Goal: Task Accomplishment & Management: Manage account settings

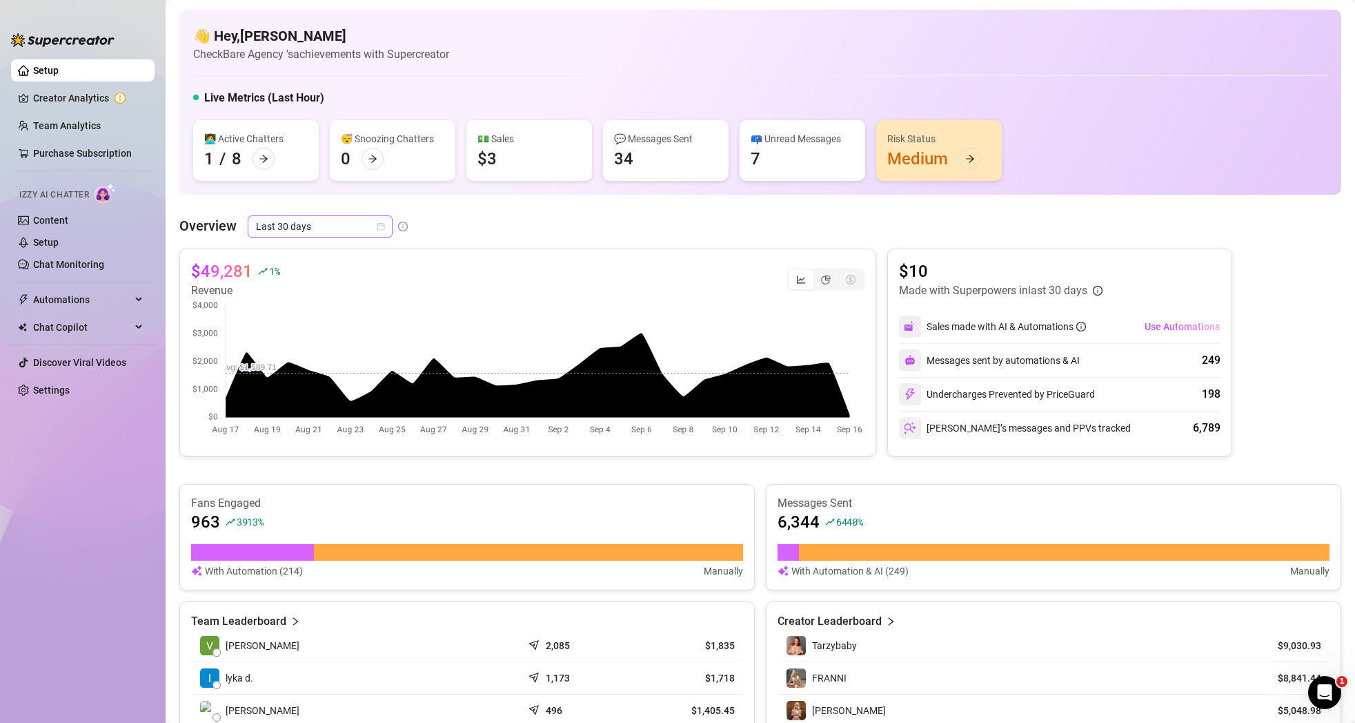
click at [382, 226] on icon "calendar" at bounding box center [381, 226] width 8 height 8
click at [332, 257] on div "Last 24 hours" at bounding box center [319, 253] width 123 height 15
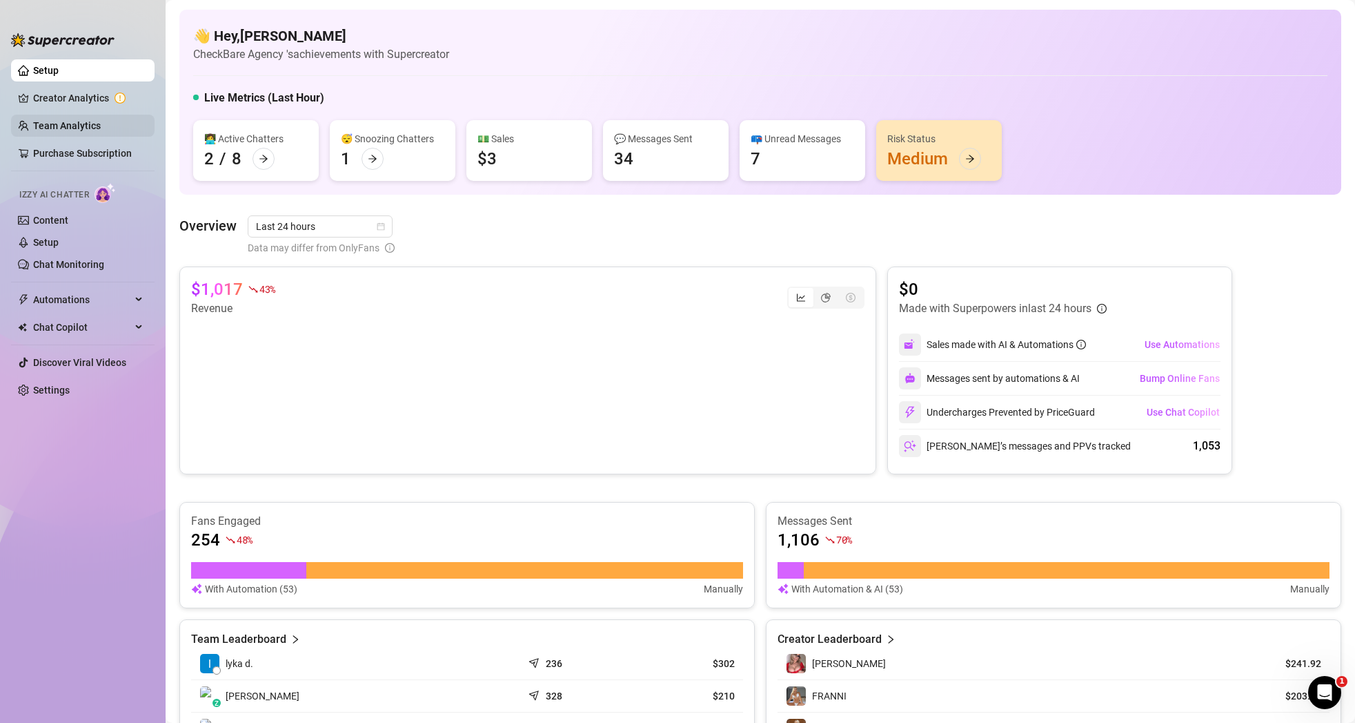
click at [87, 130] on link "Team Analytics" at bounding box center [67, 125] width 68 height 11
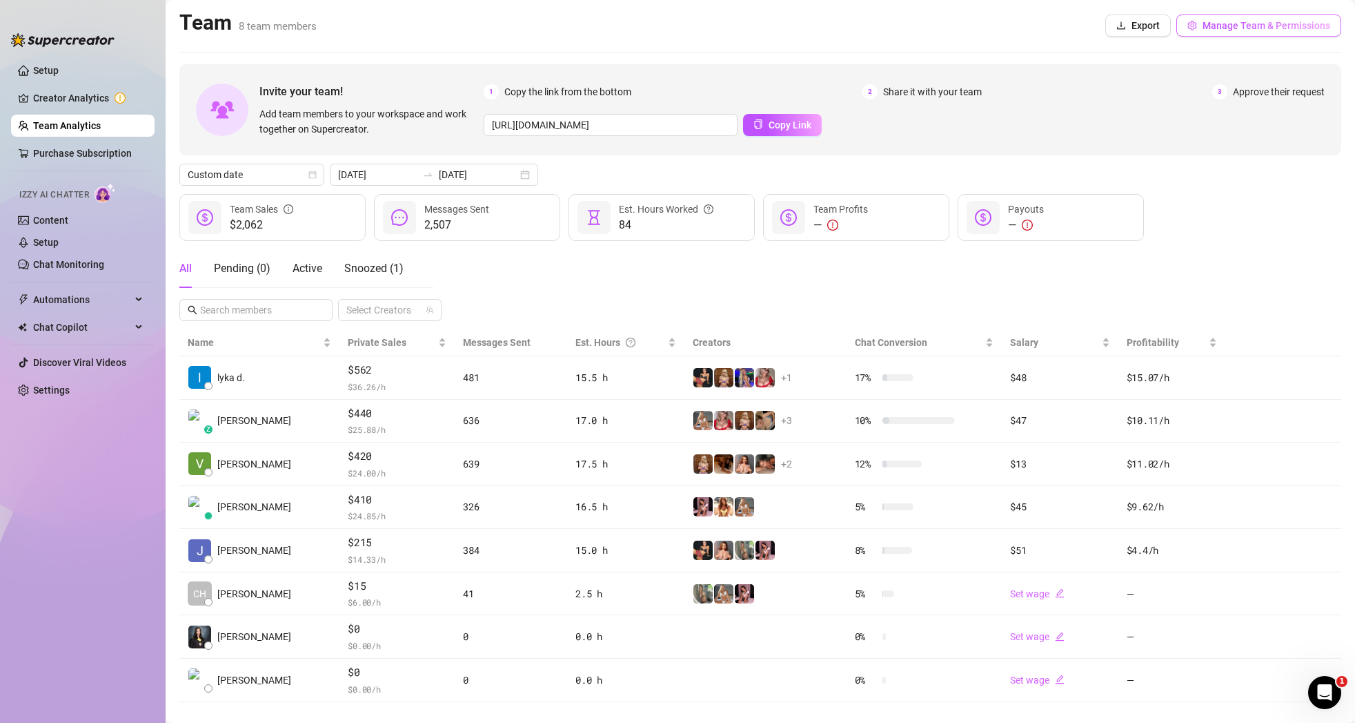
click at [1263, 27] on span "Manage Team & Permissions" at bounding box center [1267, 25] width 128 height 11
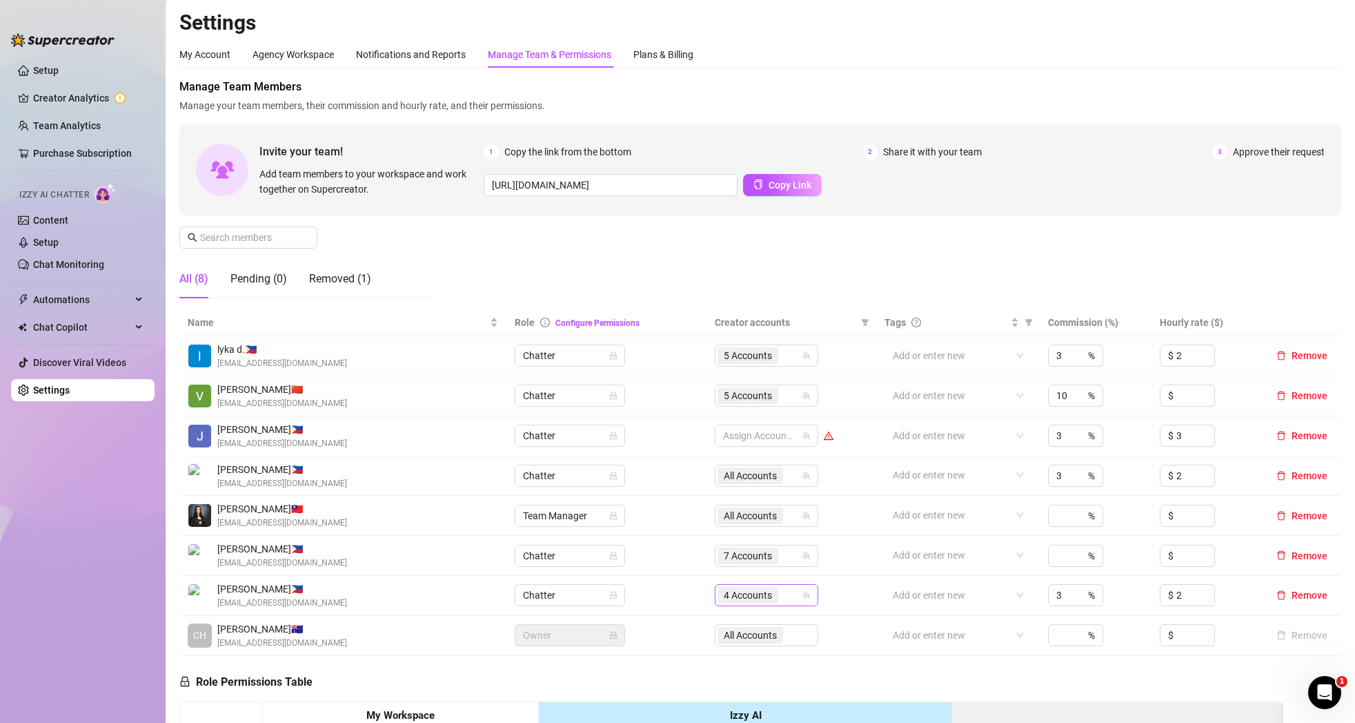
click at [811, 597] on icon "team" at bounding box center [807, 595] width 8 height 8
click at [807, 596] on icon "team" at bounding box center [807, 595] width 8 height 8
click at [769, 596] on span "4 Accounts" at bounding box center [748, 594] width 48 height 15
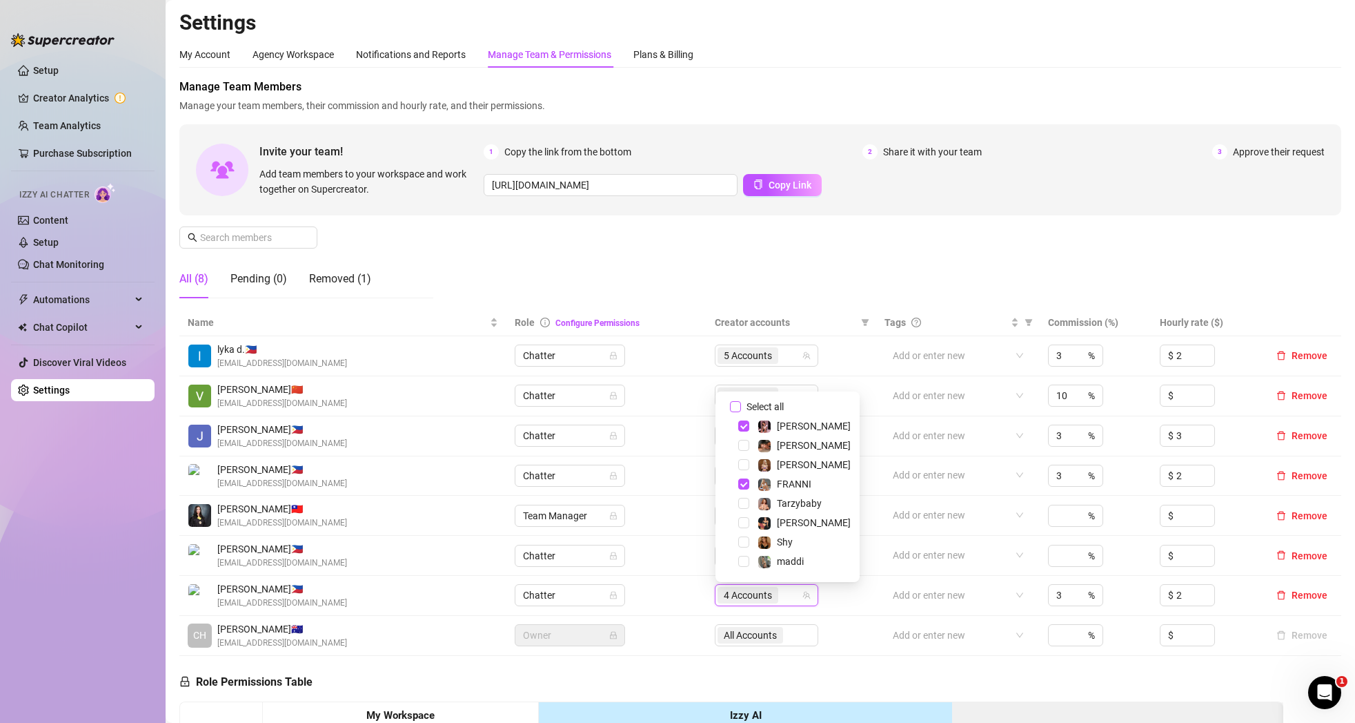
click at [779, 403] on span "Select all" at bounding box center [765, 406] width 48 height 15
click at [741, 403] on input "Select all" at bounding box center [735, 406] width 11 height 11
click at [769, 404] on span "Select all" at bounding box center [765, 406] width 48 height 15
click at [741, 404] on input "Select all" at bounding box center [735, 406] width 11 height 11
checkbox input "false"
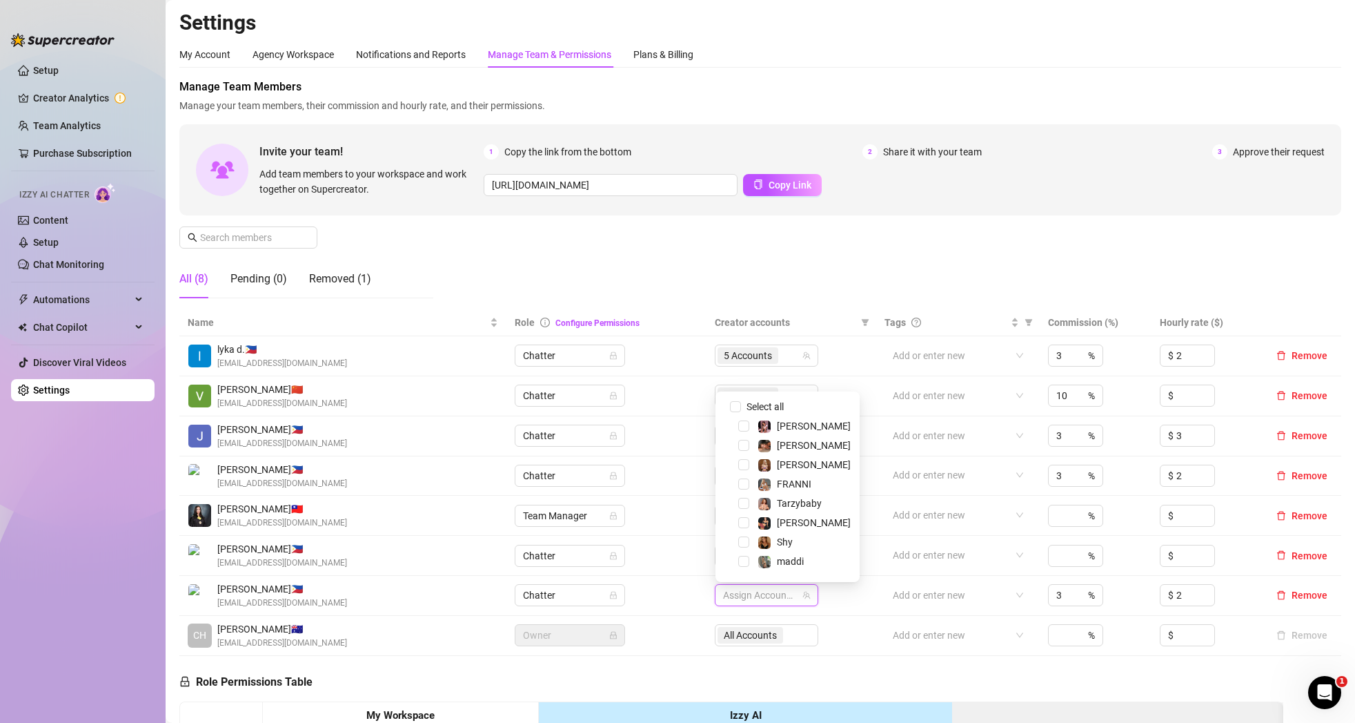
click at [688, 489] on td "Chatter" at bounding box center [607, 476] width 200 height 40
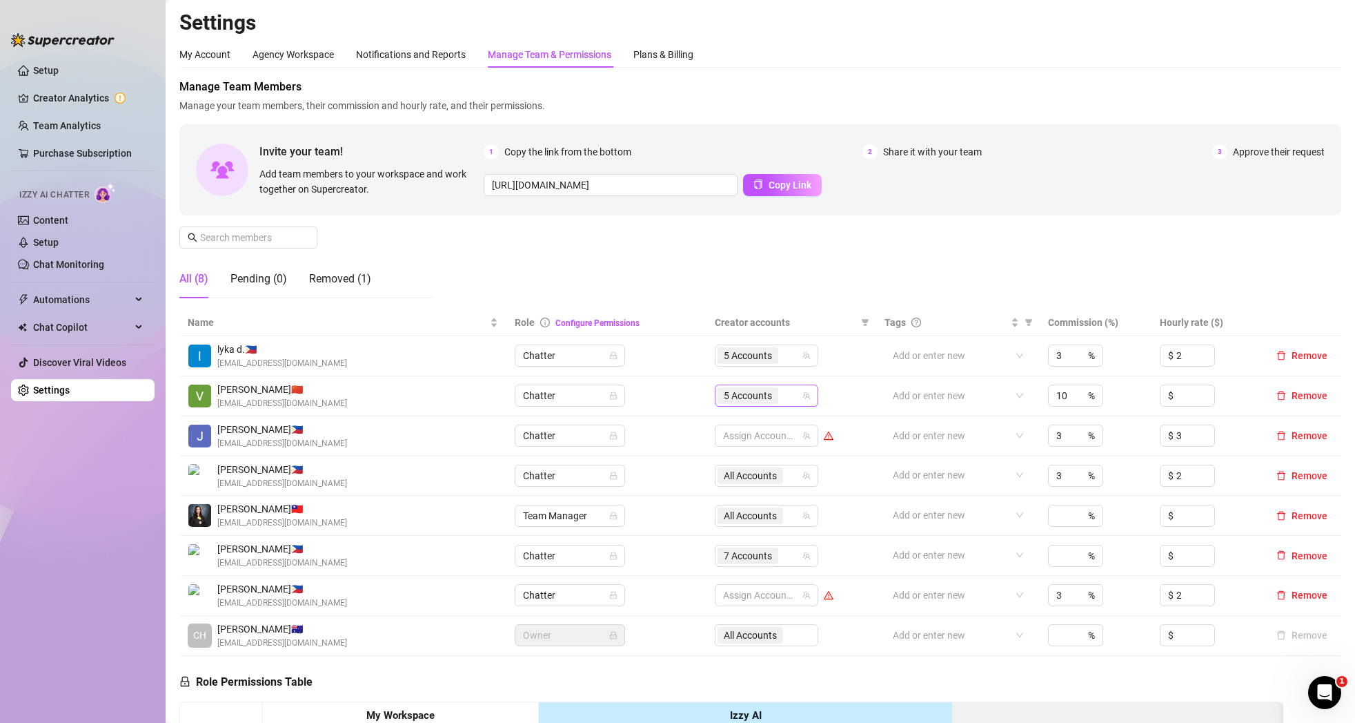
click at [810, 395] on icon "team" at bounding box center [807, 396] width 8 height 8
click at [765, 395] on span "5 Accounts" at bounding box center [748, 395] width 48 height 15
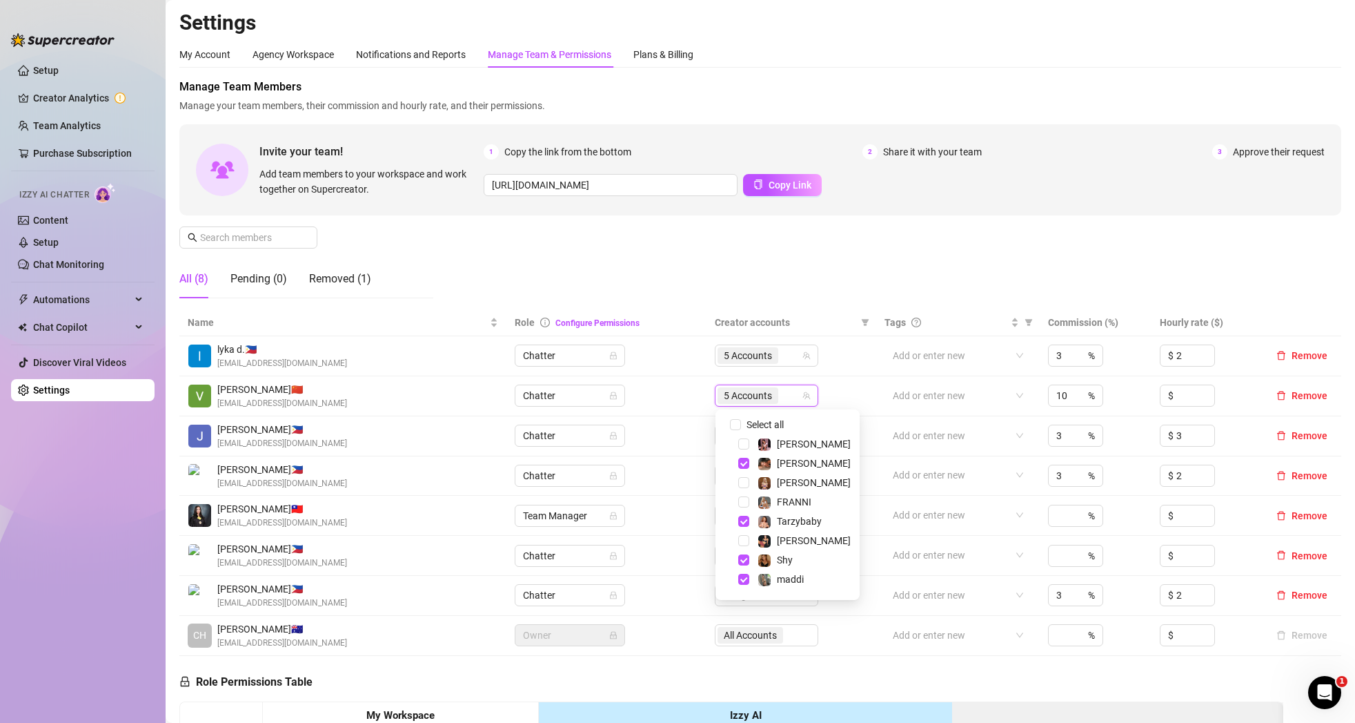
click at [748, 507] on div "FRANNI" at bounding box center [787, 501] width 137 height 17
click at [743, 504] on span "Select tree node" at bounding box center [743, 501] width 11 height 11
click at [845, 395] on td "6 Accounts" at bounding box center [792, 396] width 170 height 40
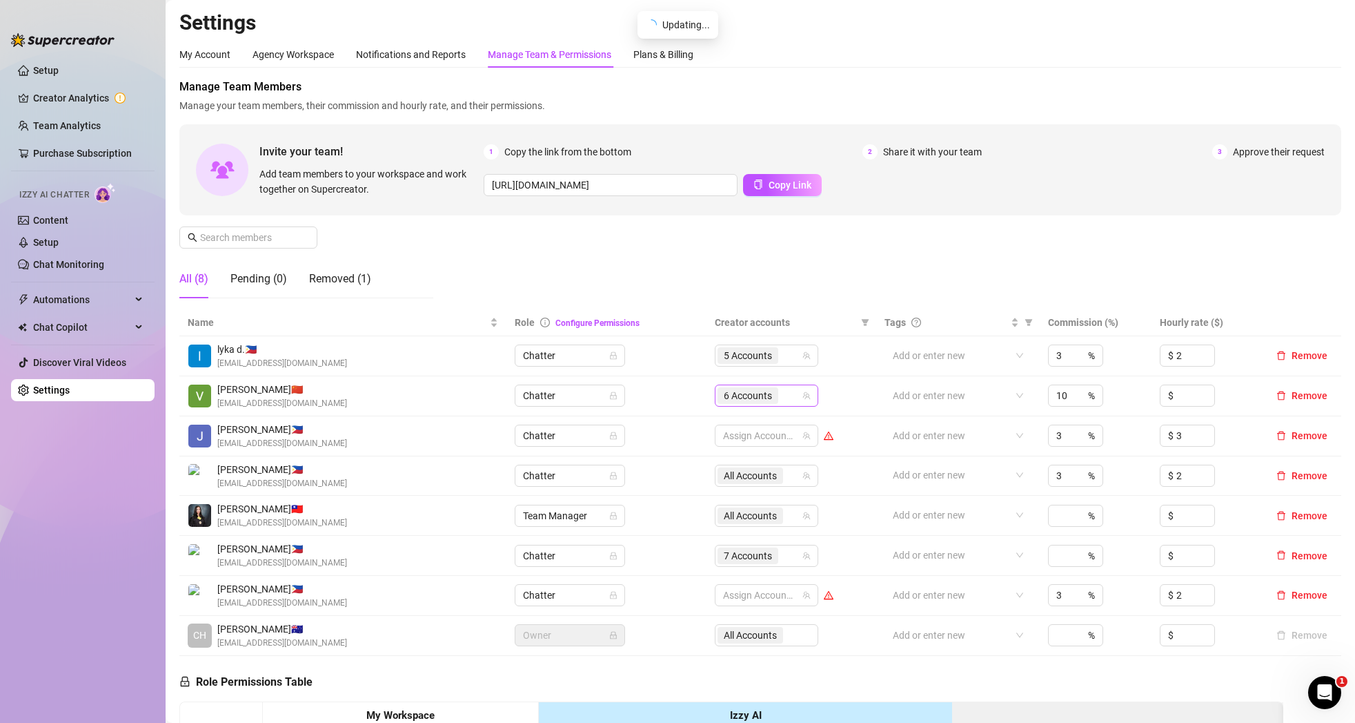
click at [809, 395] on icon "team" at bounding box center [807, 395] width 8 height 8
click at [757, 398] on span "6 Accounts" at bounding box center [748, 395] width 48 height 15
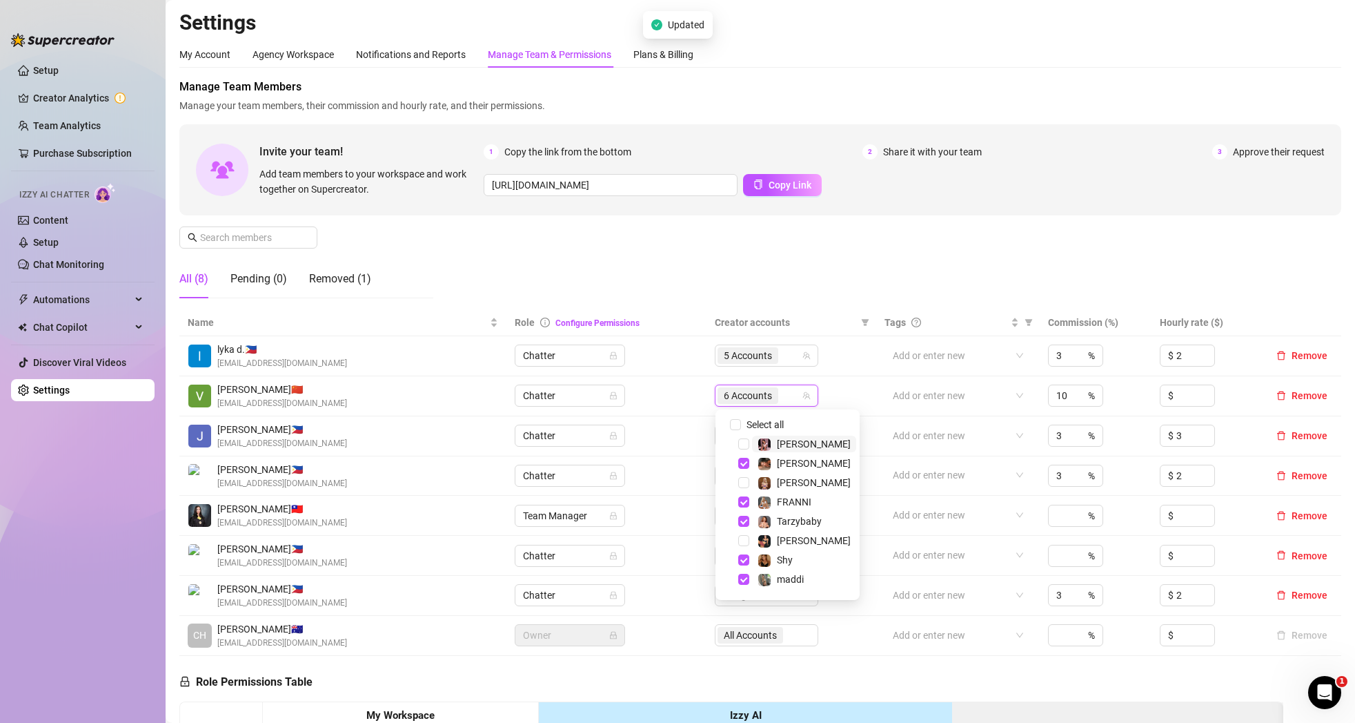
click at [756, 440] on span "[PERSON_NAME]" at bounding box center [804, 443] width 104 height 17
click at [698, 467] on td "Chatter" at bounding box center [607, 476] width 200 height 40
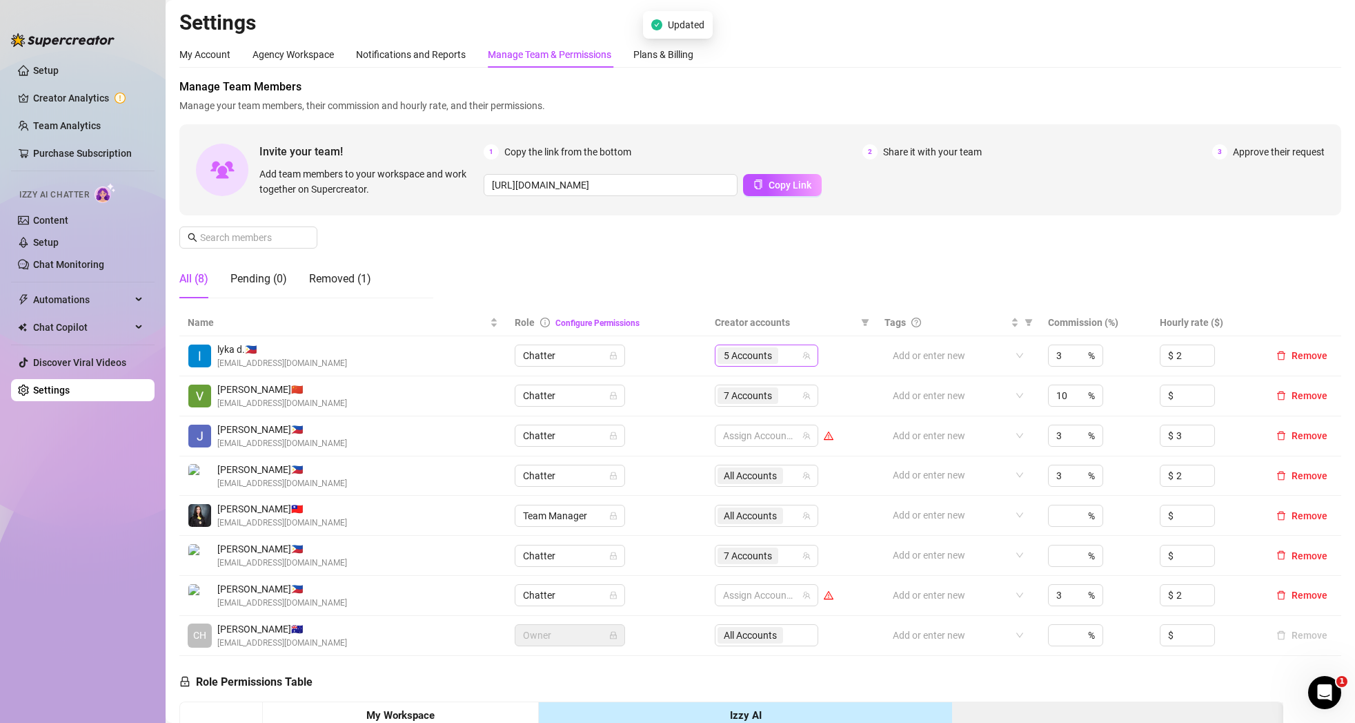
click at [810, 355] on icon "team" at bounding box center [807, 355] width 8 height 8
click at [805, 395] on icon "team" at bounding box center [807, 396] width 8 height 8
click at [806, 399] on icon "team" at bounding box center [807, 395] width 8 height 8
click at [752, 401] on span "7 Accounts" at bounding box center [748, 395] width 48 height 15
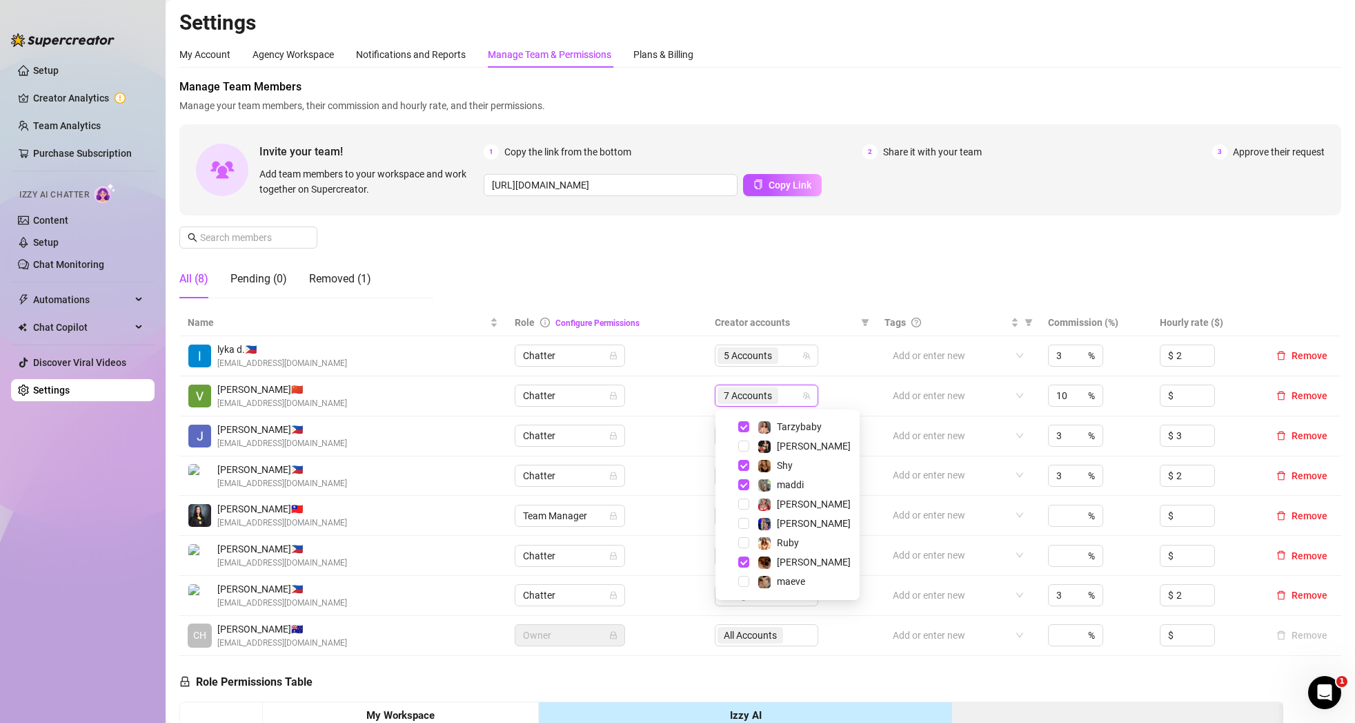
scroll to position [113, 0]
click at [854, 390] on td "7 Accounts" at bounding box center [792, 396] width 170 height 40
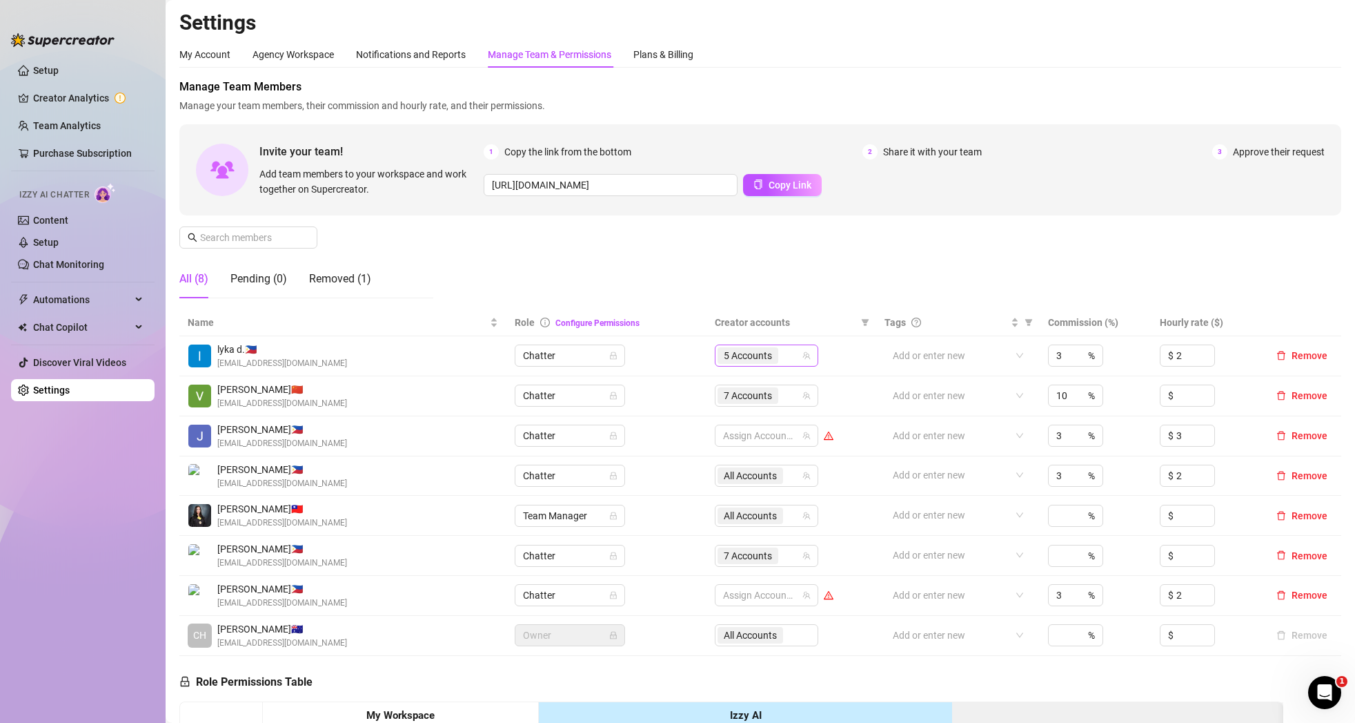
click at [810, 357] on icon "team" at bounding box center [807, 355] width 8 height 8
click at [747, 361] on span "5 Accounts" at bounding box center [748, 355] width 48 height 15
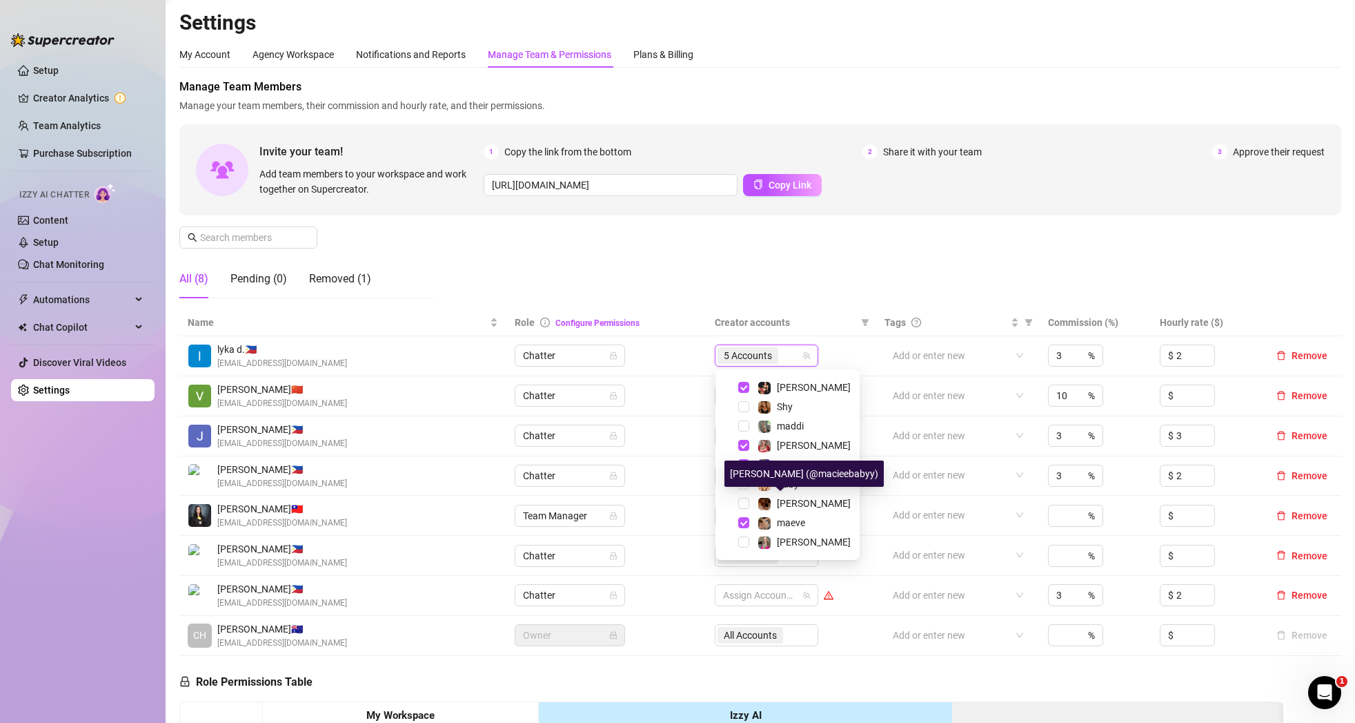
click at [746, 483] on div "[PERSON_NAME] (@macieebabyy)" at bounding box center [804, 473] width 159 height 26
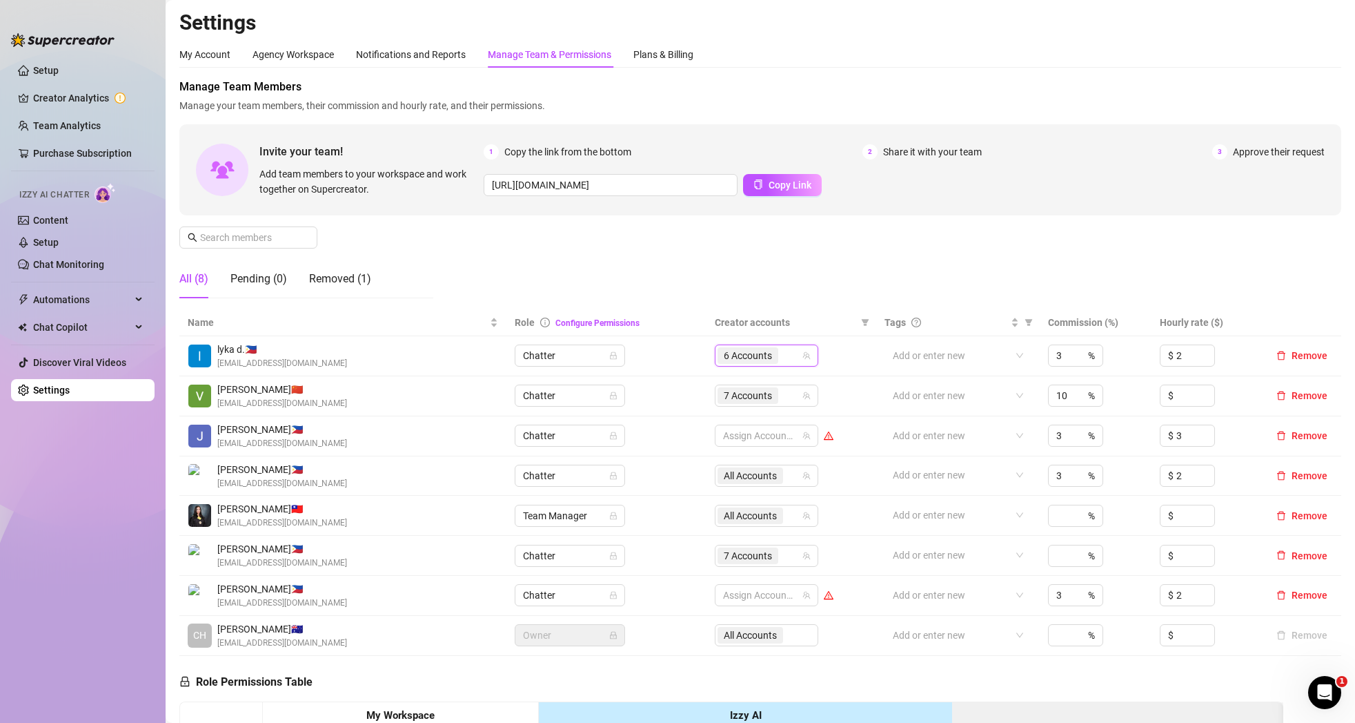
click at [760, 353] on span "6 Accounts" at bounding box center [748, 355] width 48 height 15
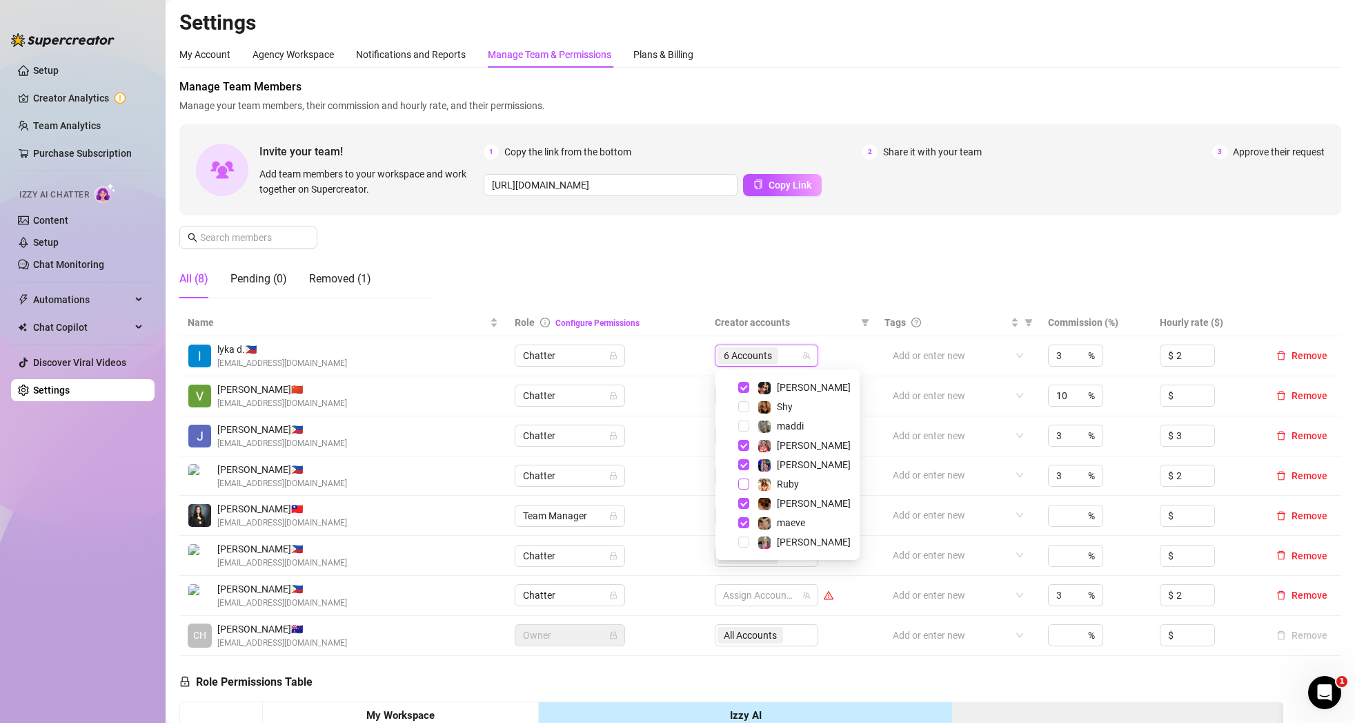
click at [740, 482] on span "Select tree node" at bounding box center [743, 483] width 11 height 11
click at [742, 542] on span "Select tree node" at bounding box center [743, 541] width 11 height 11
click at [741, 500] on span "Select tree node" at bounding box center [743, 503] width 11 height 11
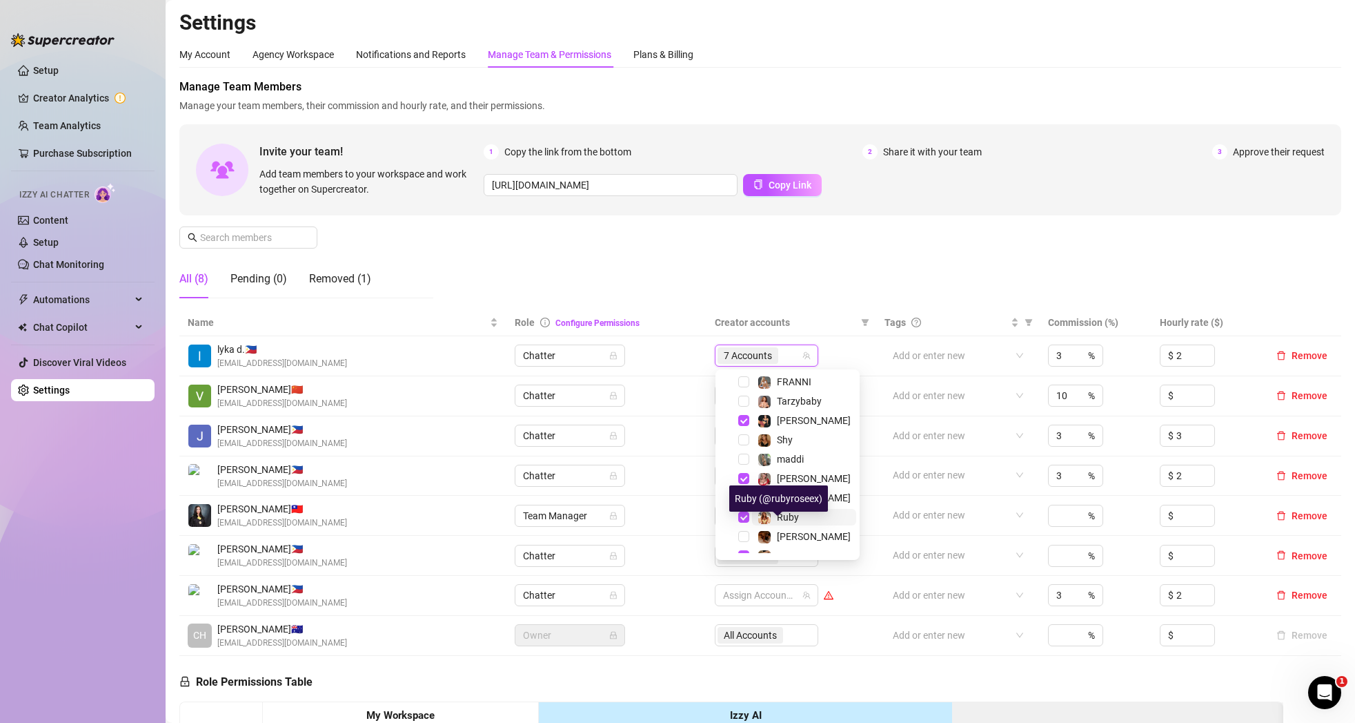
scroll to position [23, 0]
click at [861, 344] on td "7 Accounts" at bounding box center [792, 356] width 170 height 40
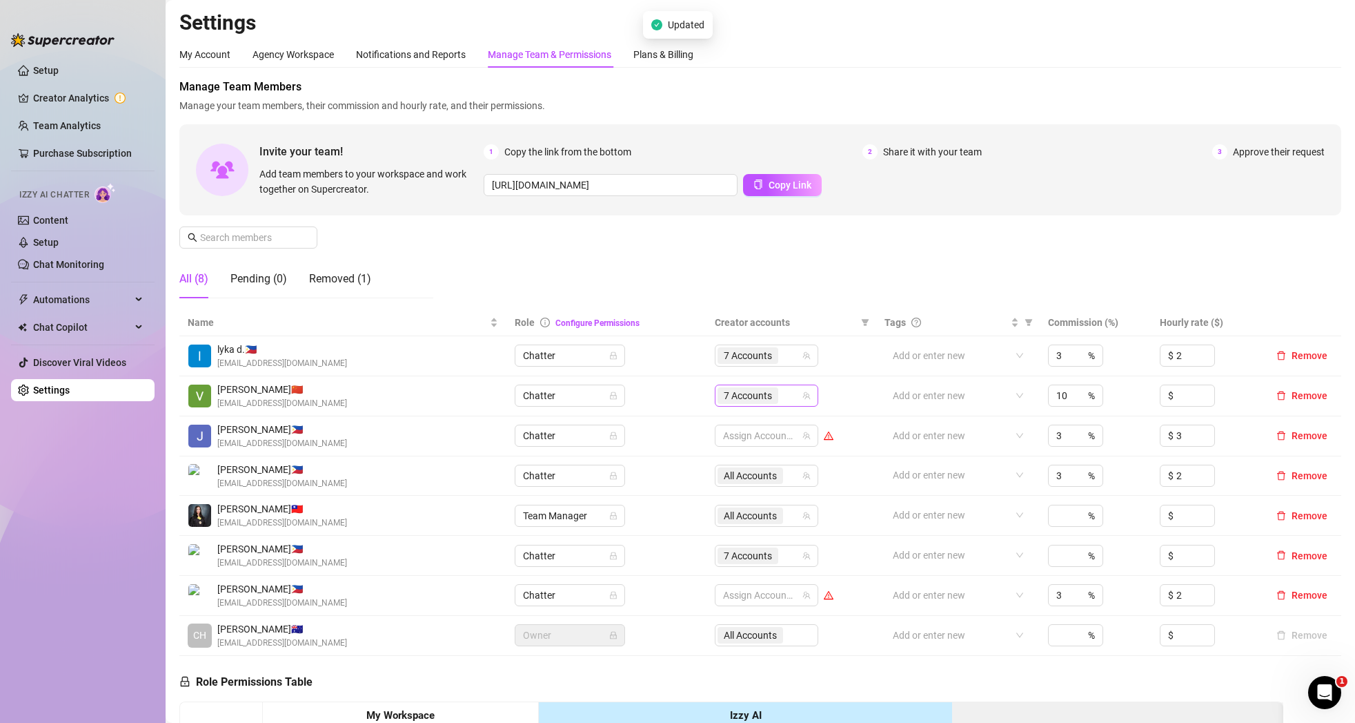
click at [806, 393] on icon "team" at bounding box center [807, 395] width 8 height 8
click at [807, 555] on icon "team" at bounding box center [807, 555] width 8 height 8
click at [754, 550] on span "7 Accounts" at bounding box center [748, 555] width 48 height 15
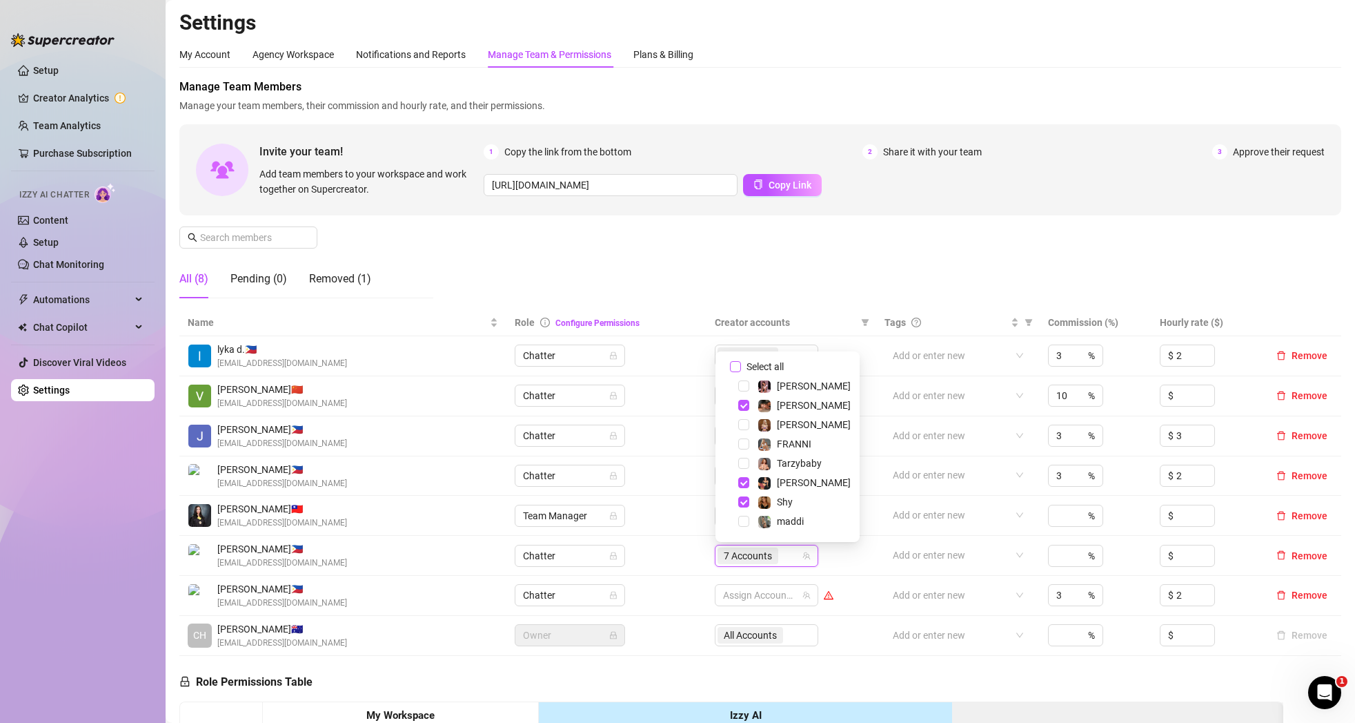
click at [770, 360] on span "Select all" at bounding box center [765, 366] width 48 height 15
click at [741, 361] on input "Select all" at bounding box center [735, 366] width 11 height 11
click at [771, 364] on span "Select all" at bounding box center [765, 366] width 48 height 15
click at [741, 364] on input "Select all" at bounding box center [735, 366] width 11 height 11
checkbox input "false"
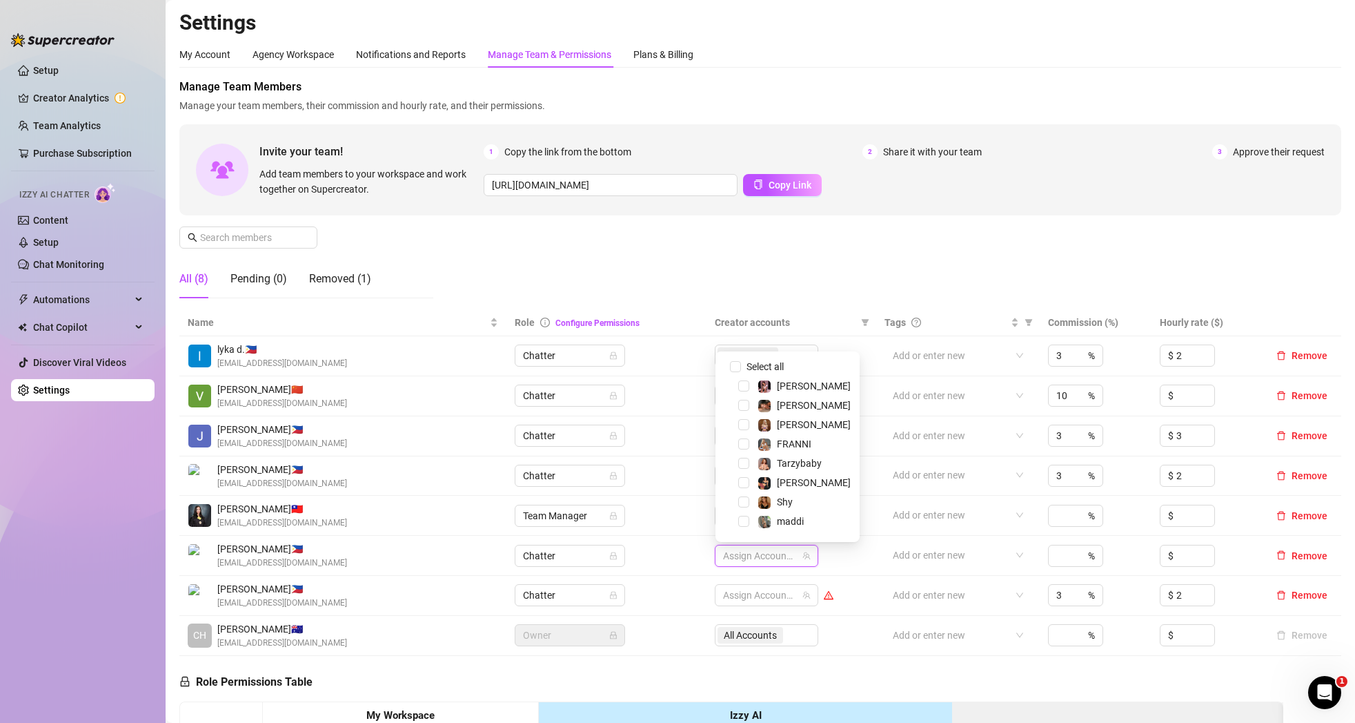
click at [718, 429] on div "Select all [PERSON_NAME] [PERSON_NAME] FRANNI Tarzybaby [PERSON_NAME] maddi [PE…" at bounding box center [788, 446] width 144 height 190
click at [693, 433] on td "Chatter" at bounding box center [607, 436] width 200 height 40
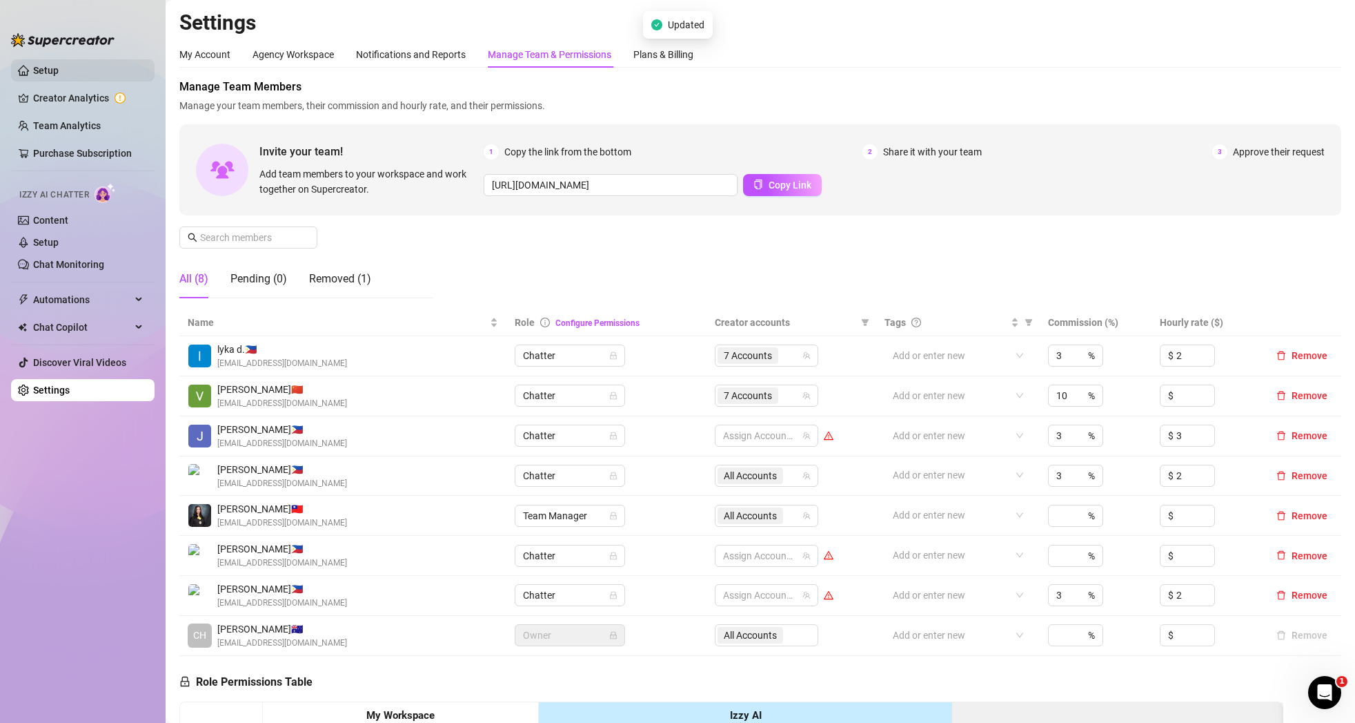
click at [59, 68] on link "Setup" at bounding box center [46, 70] width 26 height 11
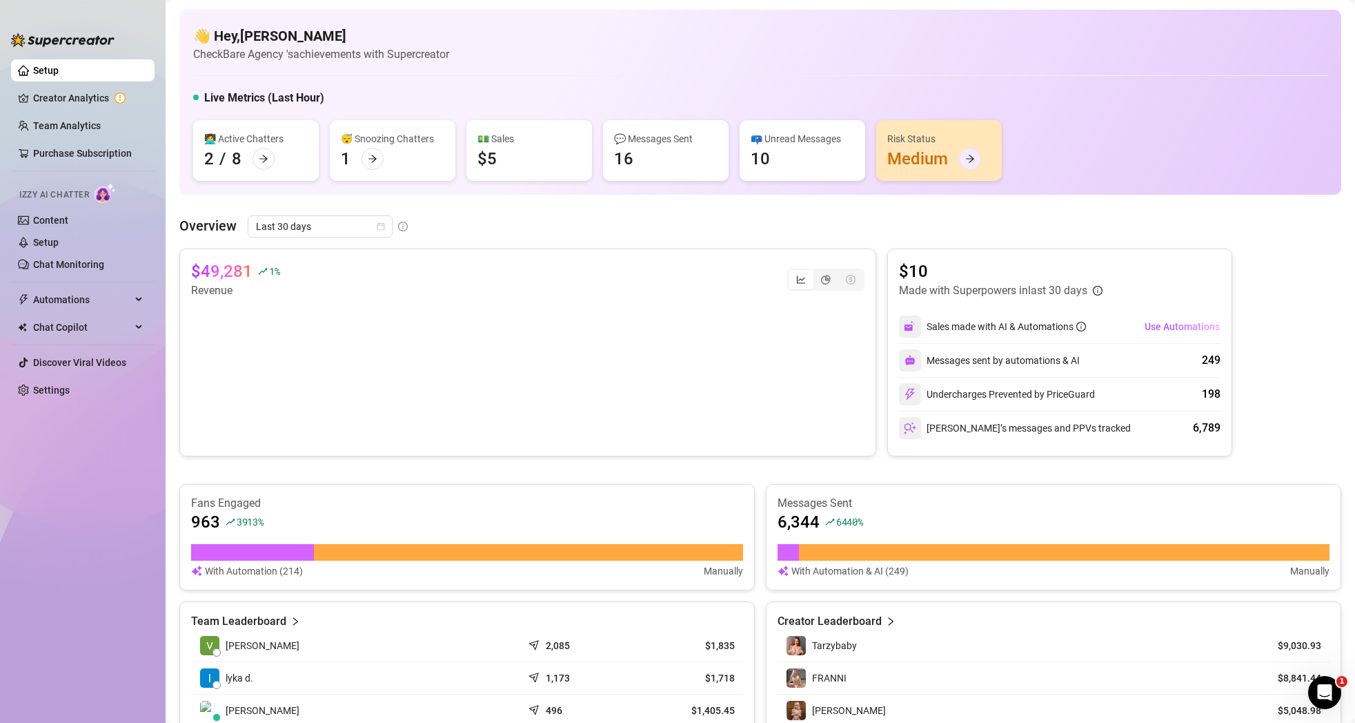
click at [965, 160] on icon "arrow-right" at bounding box center [970, 159] width 10 height 10
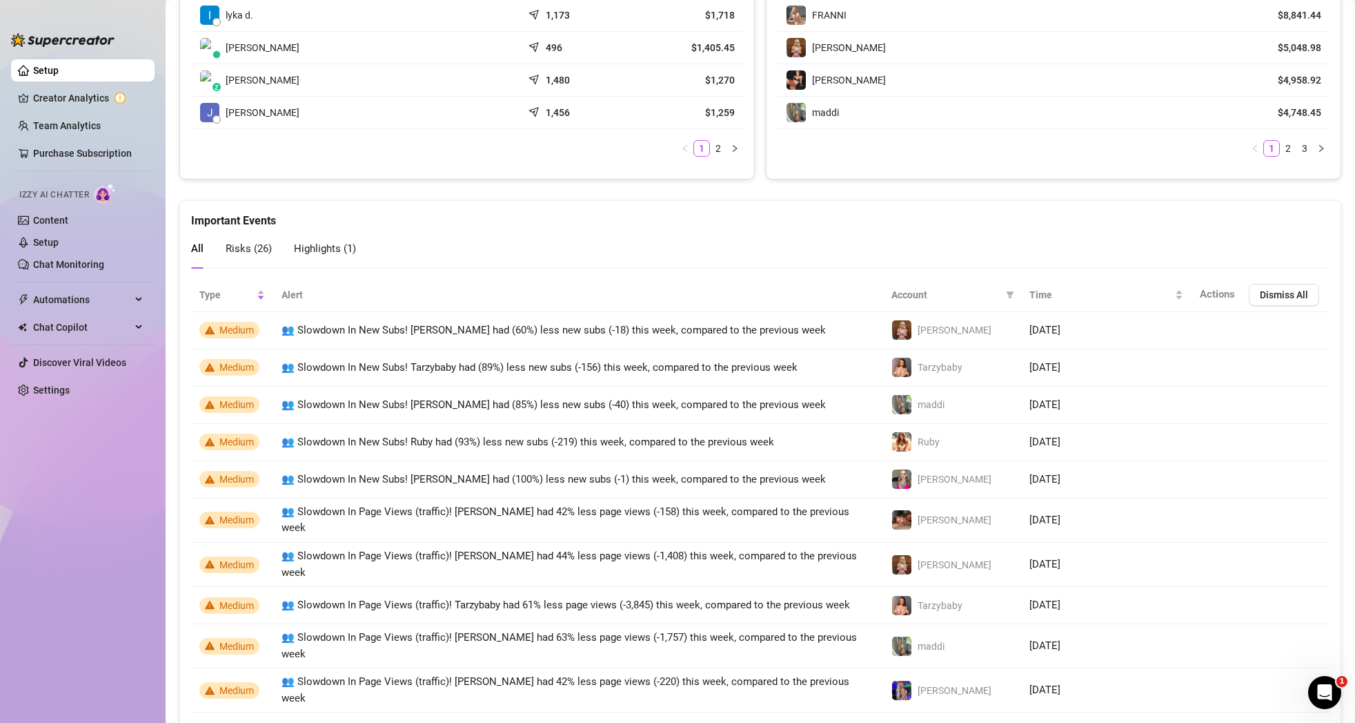
scroll to position [716, 0]
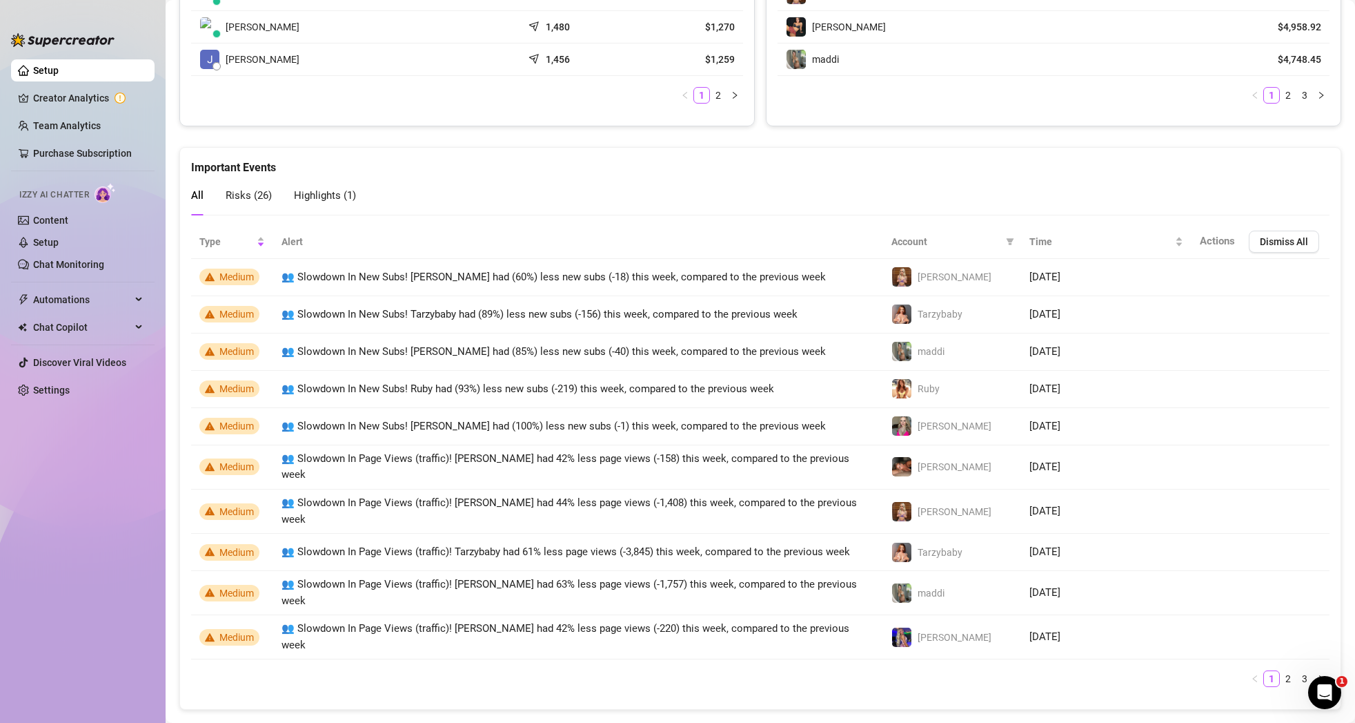
click at [62, 56] on ul "Setup Creator Analytics Team Analytics Purchase Subscription Izzy AI Chatter Co…" at bounding box center [83, 379] width 144 height 651
click at [59, 66] on link "Setup" at bounding box center [46, 70] width 26 height 11
click at [59, 76] on link "Setup" at bounding box center [46, 70] width 26 height 11
